Goal: Task Accomplishment & Management: Manage account settings

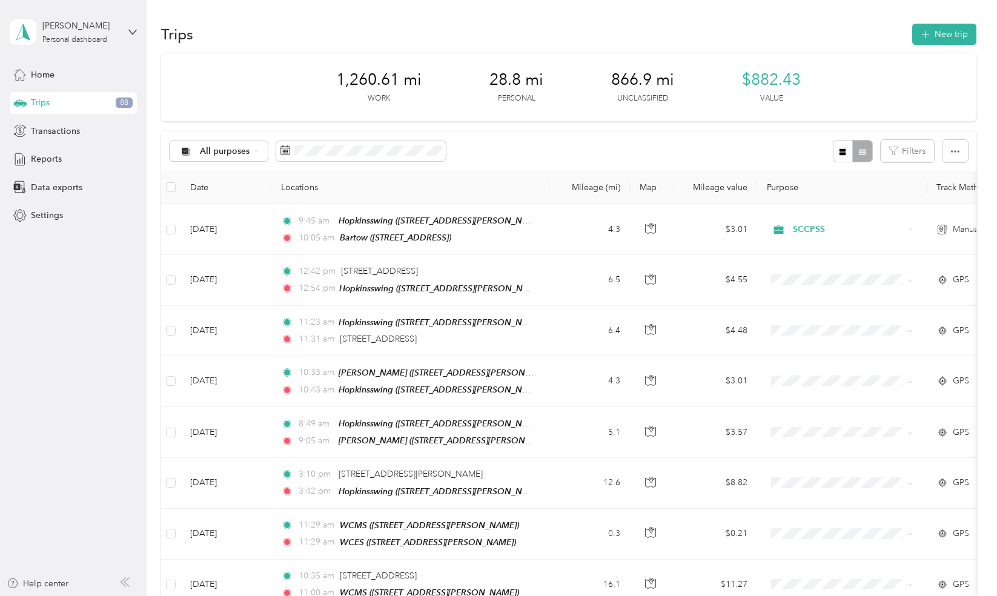
scroll to position [7, 0]
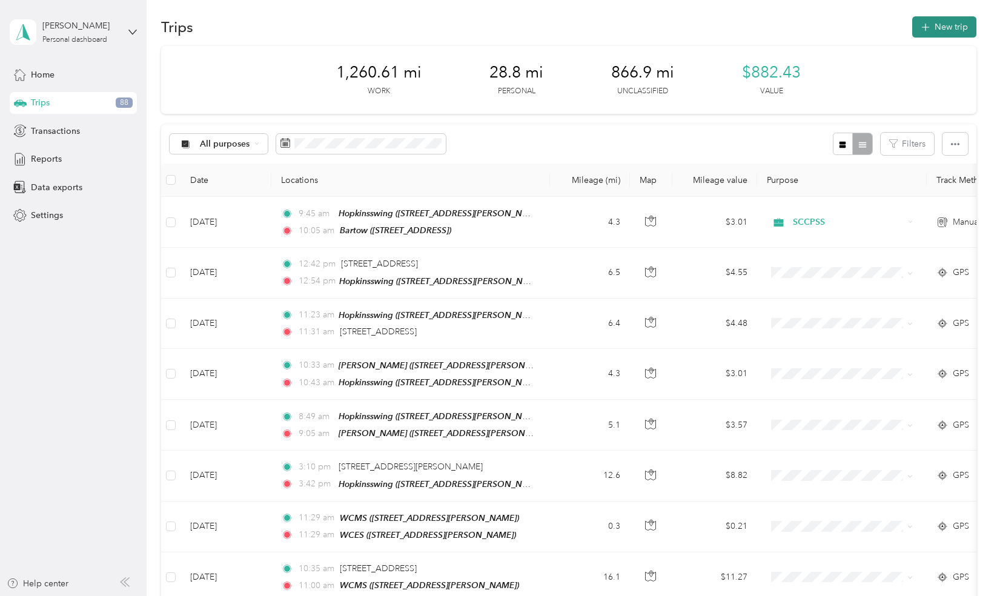
click at [938, 34] on button "New trip" at bounding box center [944, 26] width 64 height 21
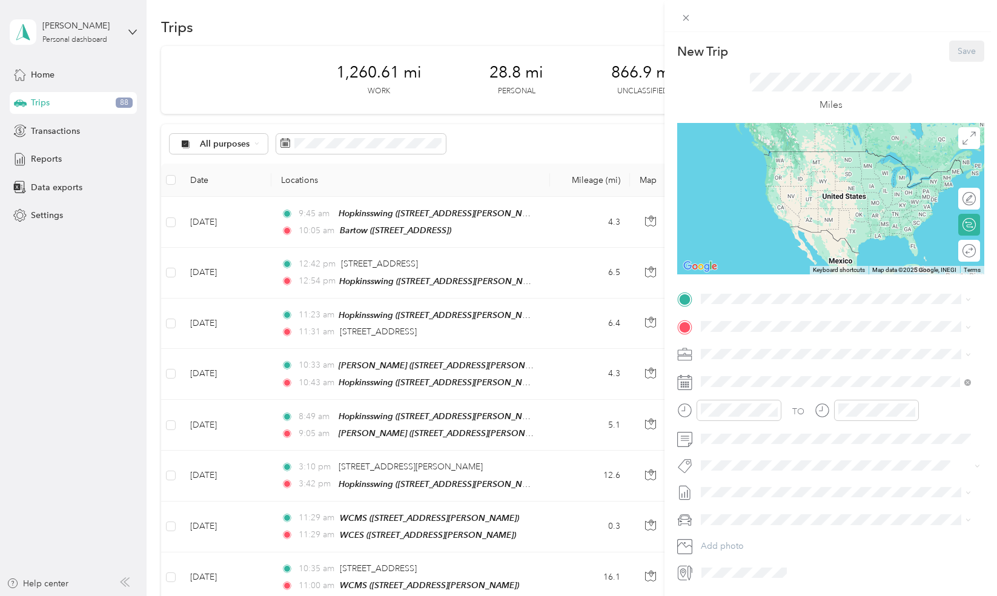
click at [760, 316] on div "TO Add photo" at bounding box center [830, 435] width 307 height 292
click at [406, 141] on div "New Trip Save This trip cannot be edited because it is either under review, app…" at bounding box center [498, 298] width 997 height 596
click at [406, 141] on div at bounding box center [498, 298] width 997 height 596
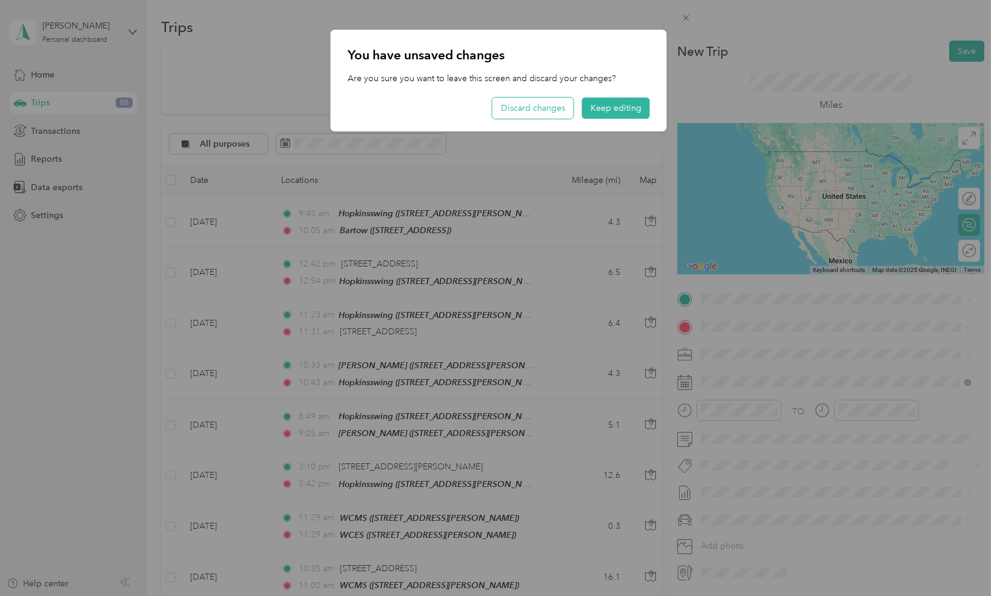
click at [547, 111] on button "Discard changes" at bounding box center [532, 107] width 81 height 21
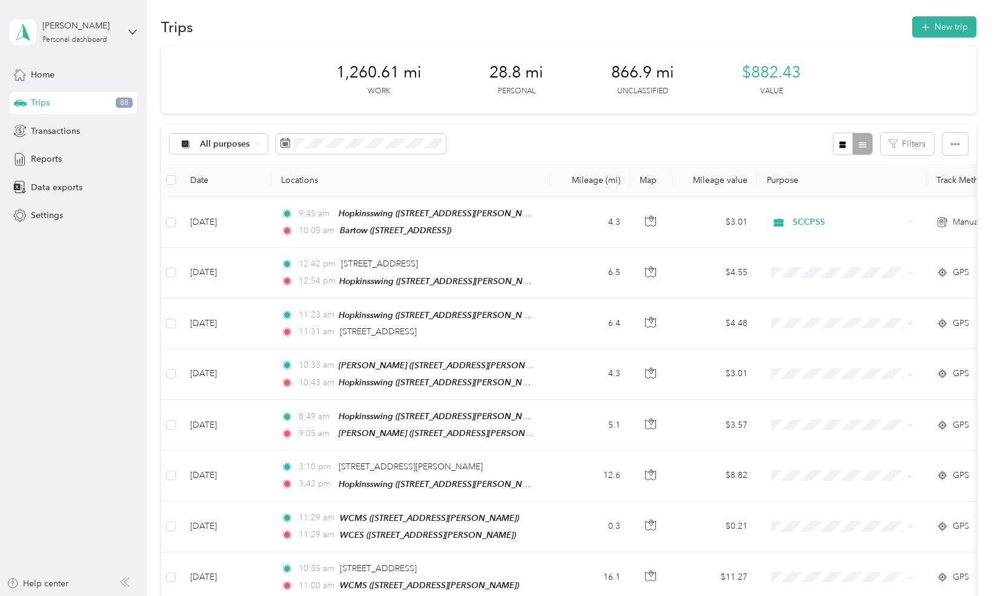
click at [408, 130] on div "All purposes Filters" at bounding box center [568, 143] width 814 height 39
click at [403, 134] on span at bounding box center [361, 144] width 170 height 21
click at [329, 153] on span at bounding box center [361, 144] width 170 height 21
click at [280, 139] on icon at bounding box center [285, 143] width 10 height 10
click at [283, 143] on icon at bounding box center [285, 143] width 10 height 10
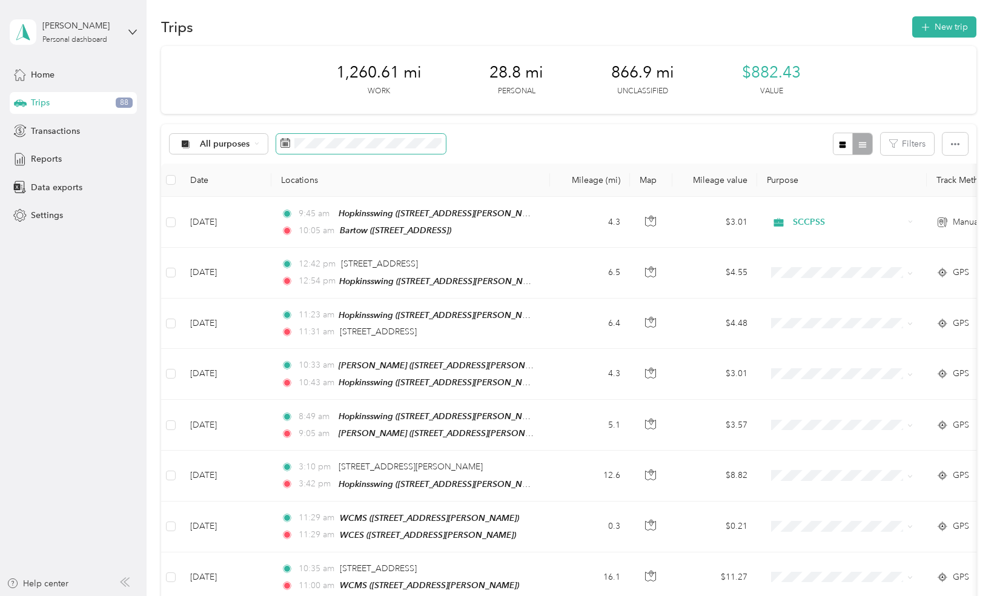
click at [283, 143] on icon at bounding box center [285, 143] width 10 height 10
click at [924, 144] on button "Filters" at bounding box center [906, 144] width 53 height 22
click at [951, 145] on icon "button" at bounding box center [955, 144] width 8 height 8
click at [662, 133] on div "All purposes Filters" at bounding box center [568, 143] width 814 height 39
click at [291, 149] on span at bounding box center [361, 144] width 170 height 21
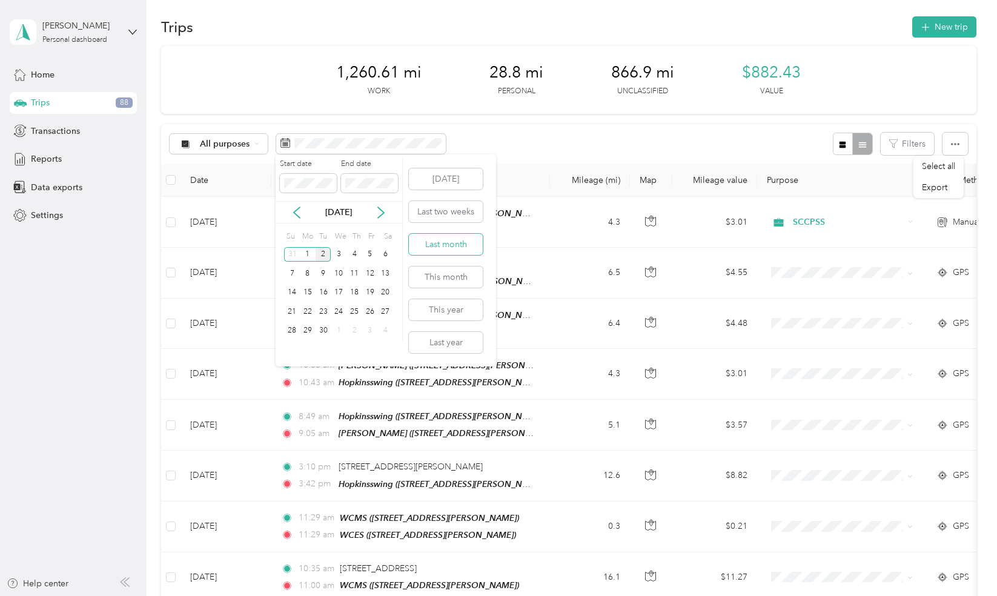
click at [438, 243] on button "Last month" at bounding box center [446, 244] width 74 height 21
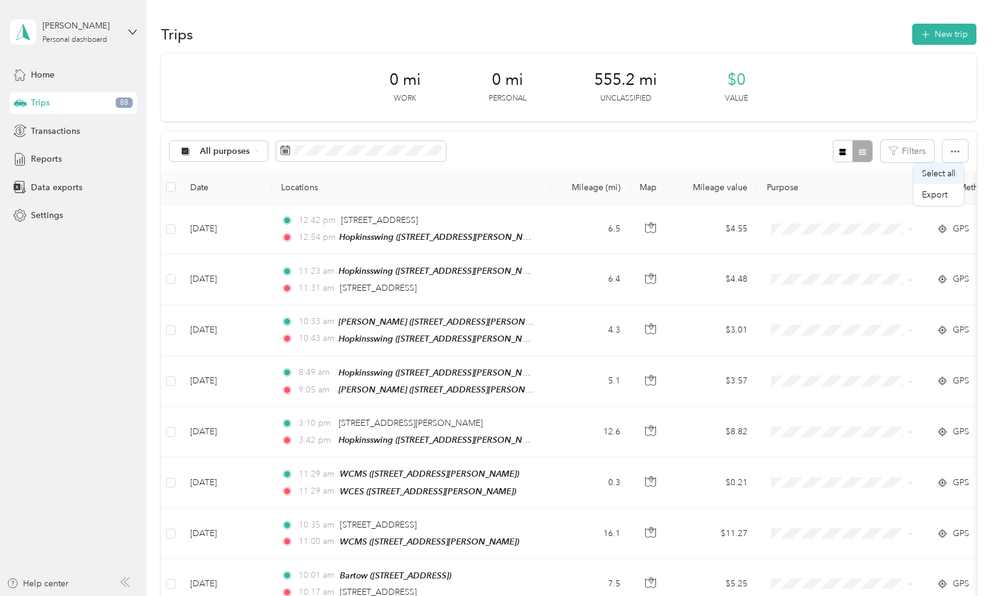
click at [950, 166] on li "Select all" at bounding box center [938, 173] width 50 height 21
click at [928, 174] on span "Select all" at bounding box center [937, 173] width 33 height 10
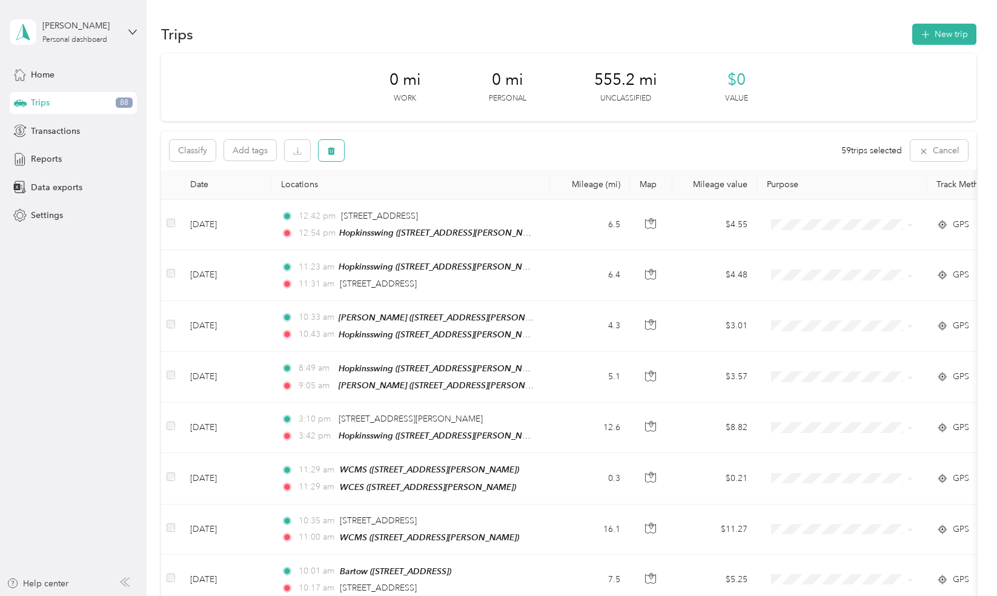
click at [331, 154] on icon "button" at bounding box center [331, 151] width 7 height 8
click at [422, 202] on button "Yes" at bounding box center [424, 200] width 24 height 19
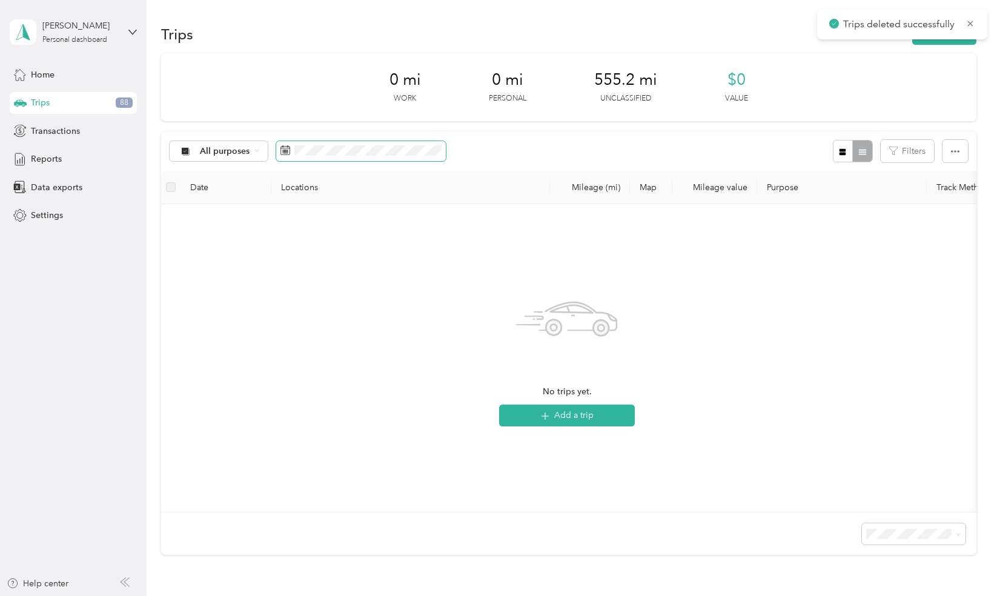
click at [366, 156] on span at bounding box center [361, 151] width 170 height 21
click at [575, 140] on div "All purposes Filters" at bounding box center [568, 150] width 814 height 39
click at [328, 162] on div "All purposes Filters" at bounding box center [568, 150] width 814 height 39
click at [280, 147] on icon at bounding box center [285, 150] width 10 height 10
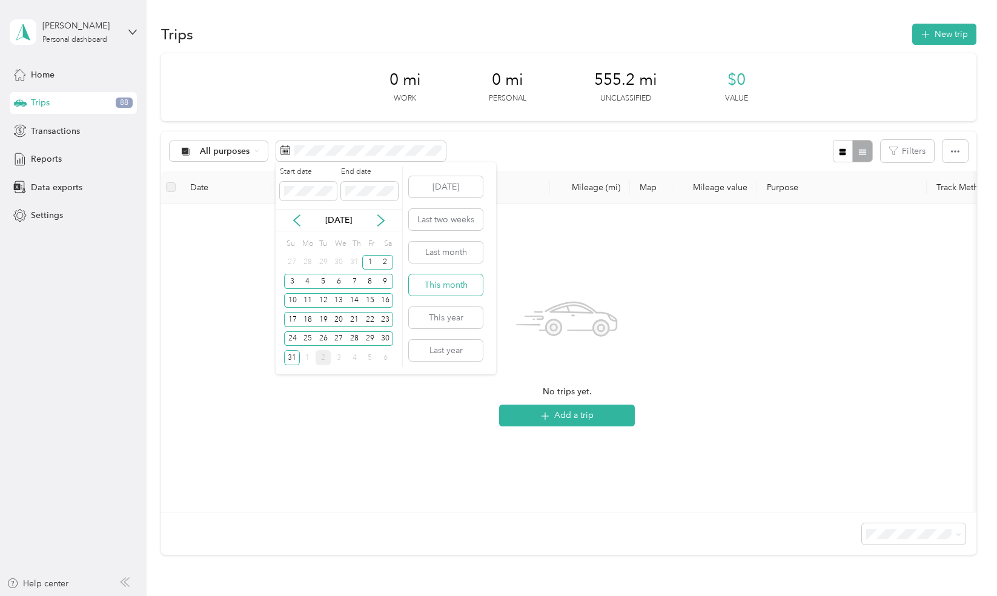
click at [465, 282] on button "This month" at bounding box center [446, 284] width 74 height 21
